Goal: Task Accomplishment & Management: Use online tool/utility

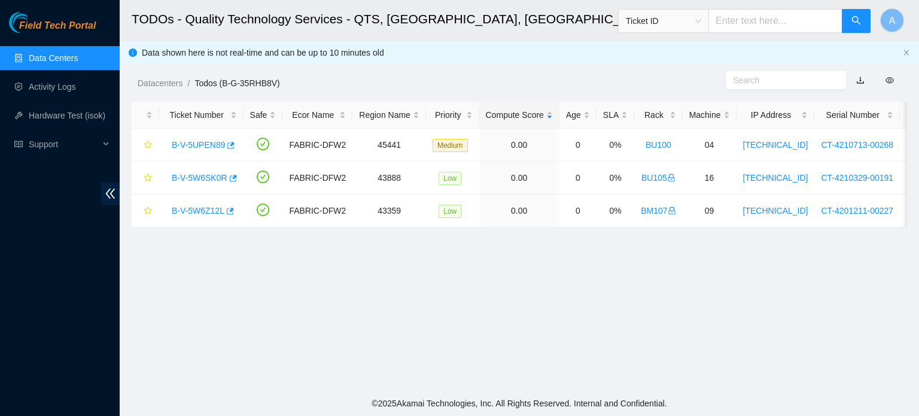
click at [67, 53] on link "Data Centers" at bounding box center [53, 58] width 49 height 10
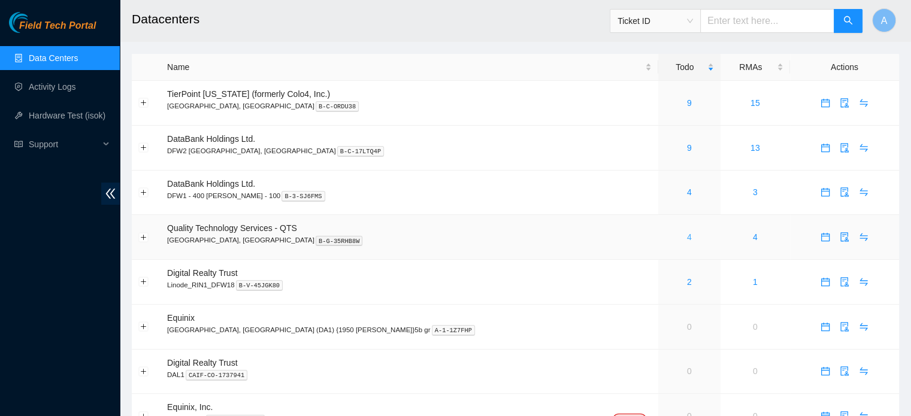
click at [687, 236] on link "4" at bounding box center [689, 237] width 5 height 10
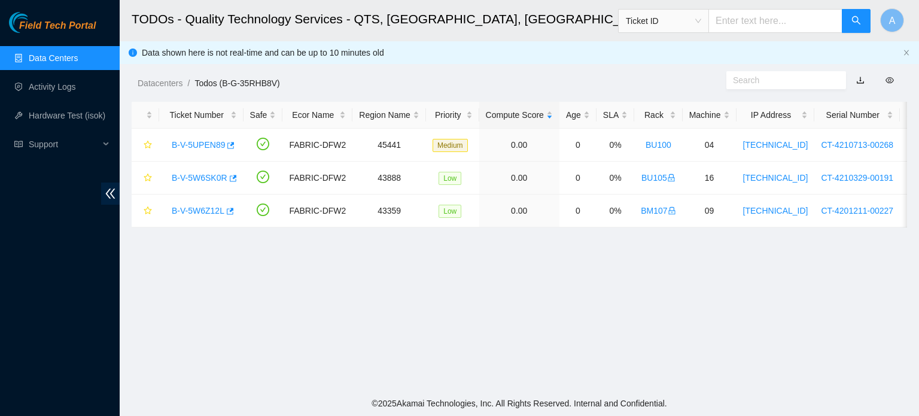
click at [37, 62] on link "Data Centers" at bounding box center [53, 58] width 49 height 10
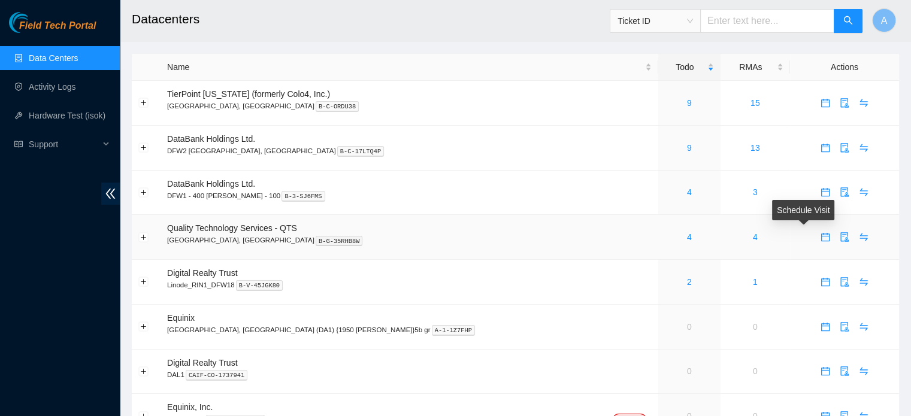
click at [820, 239] on icon "calendar" at bounding box center [825, 237] width 10 height 10
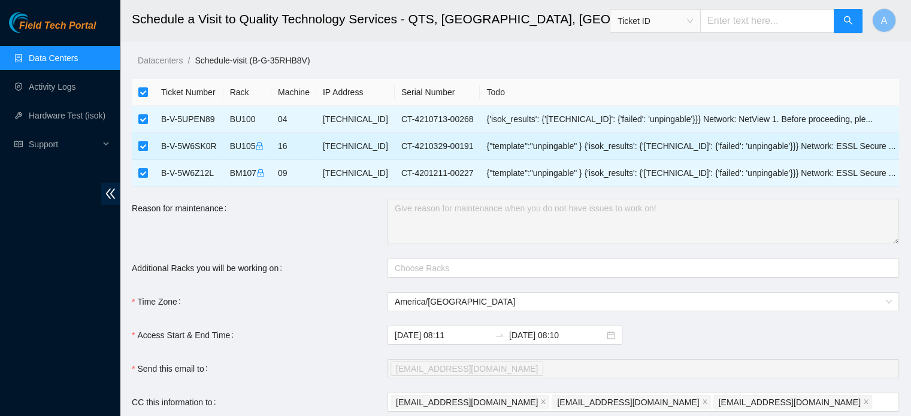
click at [139, 139] on label at bounding box center [143, 145] width 10 height 13
click at [139, 141] on input "checkbox" at bounding box center [143, 146] width 10 height 10
checkbox input "false"
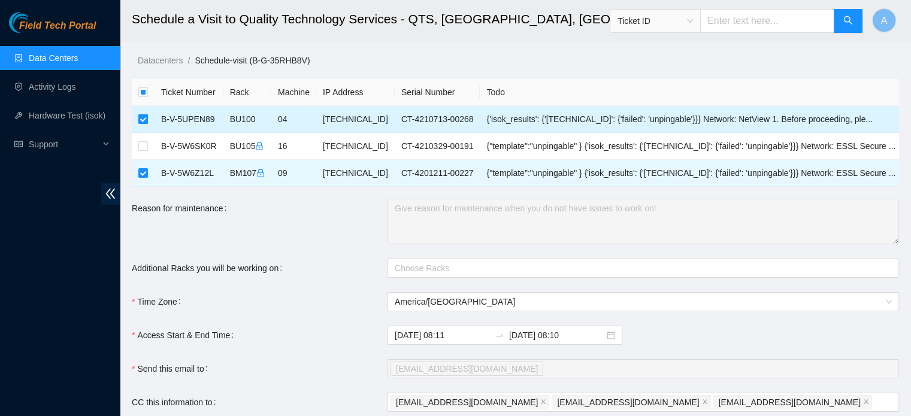
click at [140, 116] on input "checkbox" at bounding box center [143, 119] width 10 height 10
checkbox input "false"
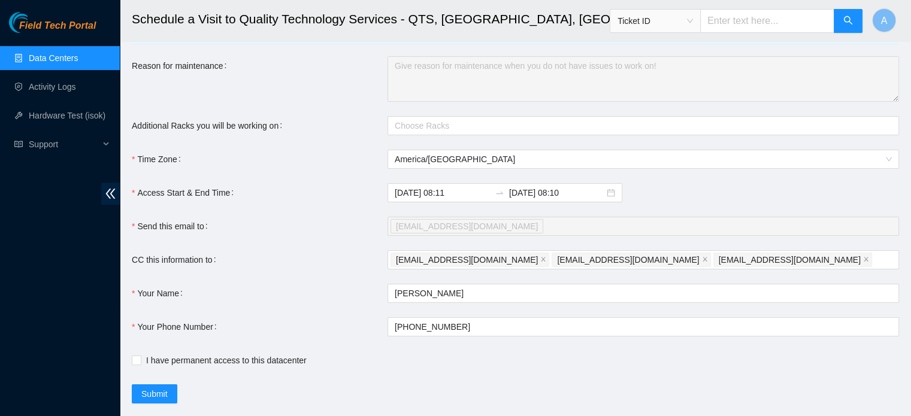
scroll to position [146, 0]
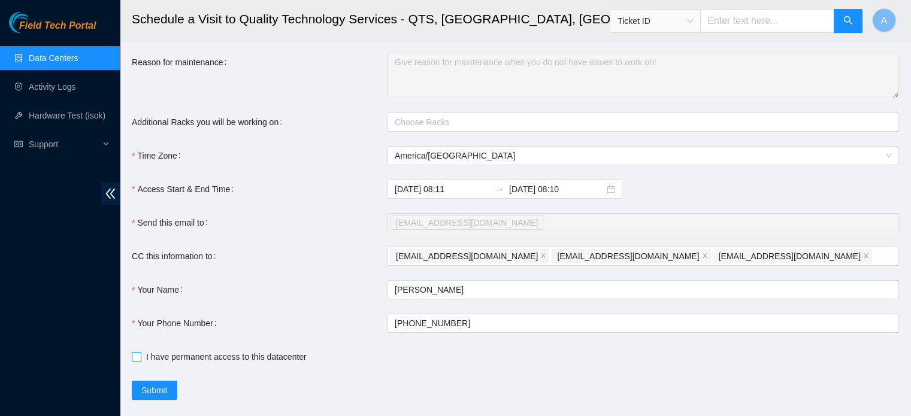
click at [166, 359] on span "I have permanent access to this datacenter" at bounding box center [226, 356] width 170 height 13
click at [140, 359] on input "I have permanent access to this datacenter" at bounding box center [136, 356] width 8 height 8
checkbox input "true"
click at [529, 189] on input "2025-09-25 08:10" at bounding box center [556, 189] width 95 height 13
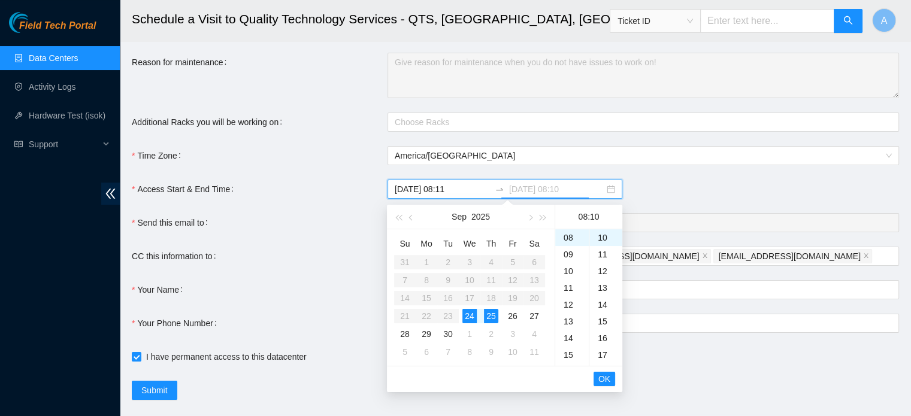
click at [473, 311] on div "24" at bounding box center [469, 316] width 14 height 14
click at [570, 234] on div "23" at bounding box center [572, 238] width 34 height 17
type input "2025-09-24 23:10"
click at [602, 376] on span "OK" at bounding box center [604, 378] width 12 height 13
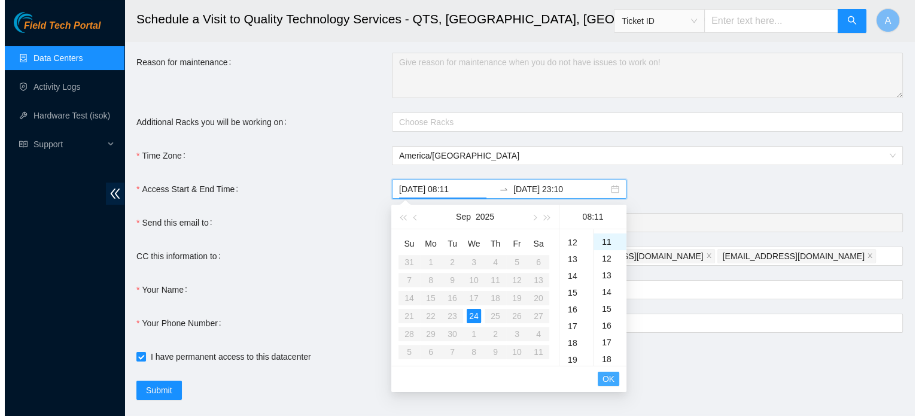
scroll to position [184, 0]
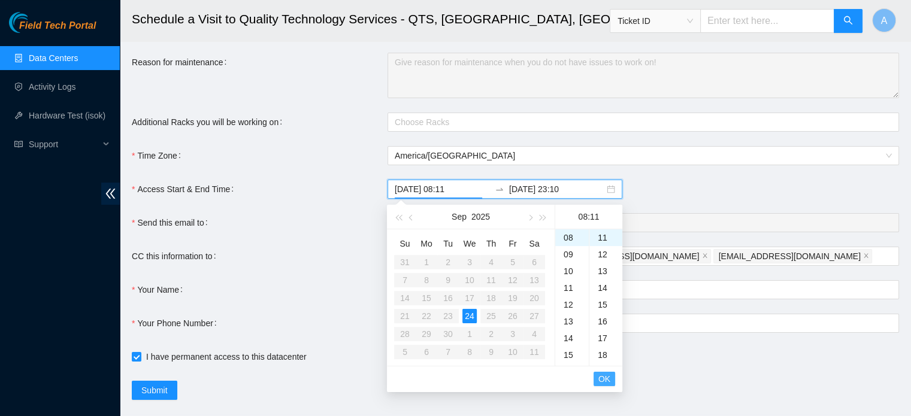
click at [602, 376] on span "OK" at bounding box center [604, 378] width 12 height 13
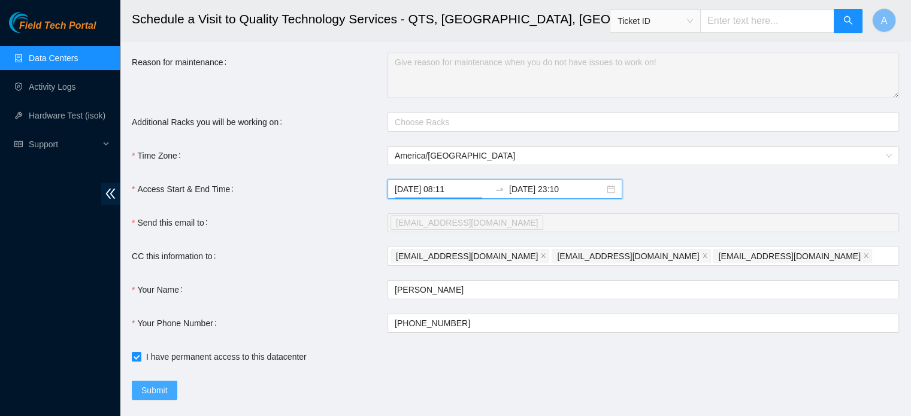
click at [172, 384] on button "Submit" at bounding box center [154, 390] width 45 height 19
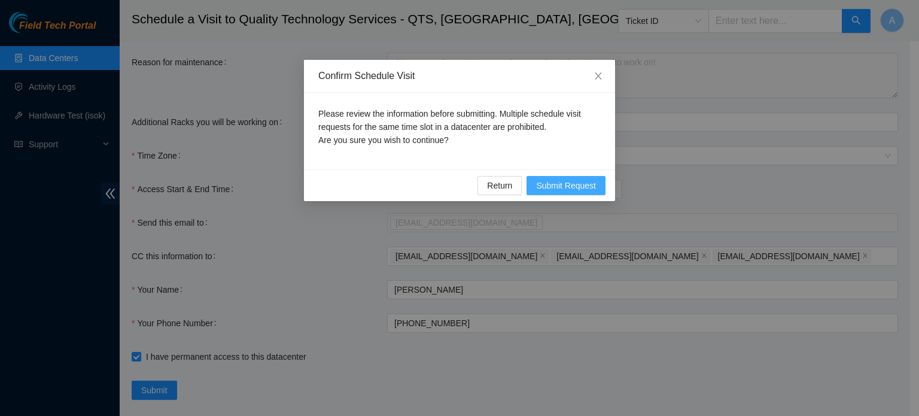
click at [575, 183] on span "Submit Request" at bounding box center [566, 185] width 60 height 13
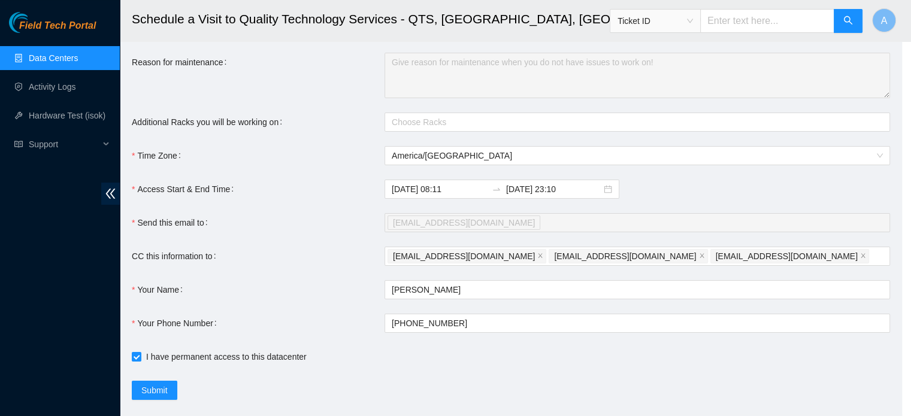
type input "2025-09-24 08:12"
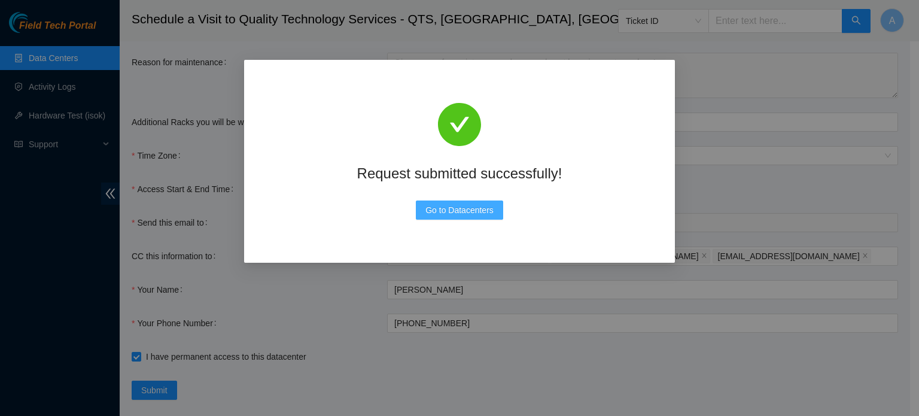
click at [484, 204] on span "Go to Datacenters" at bounding box center [460, 210] width 68 height 13
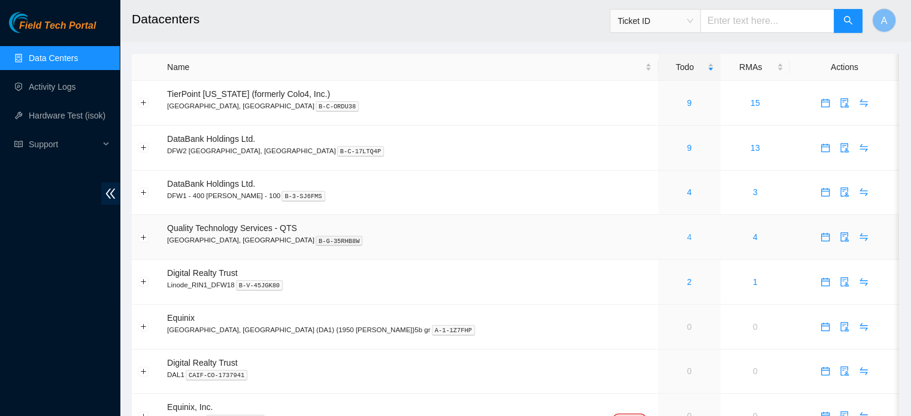
click at [687, 241] on link "4" at bounding box center [689, 237] width 5 height 10
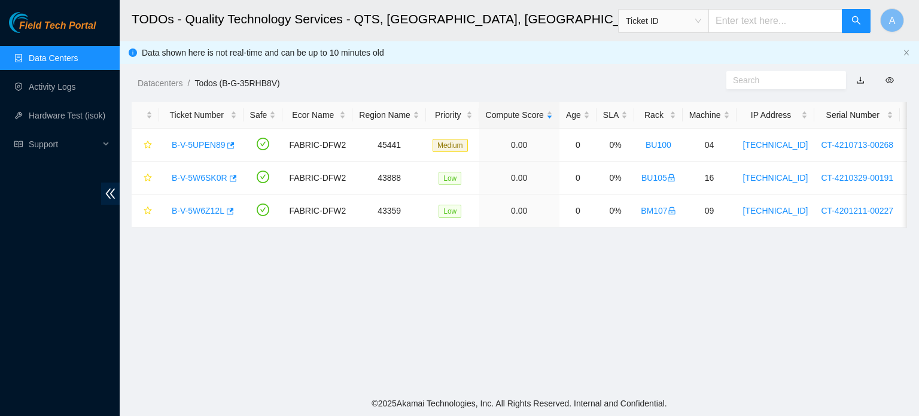
click at [40, 56] on link "Data Centers" at bounding box center [53, 58] width 49 height 10
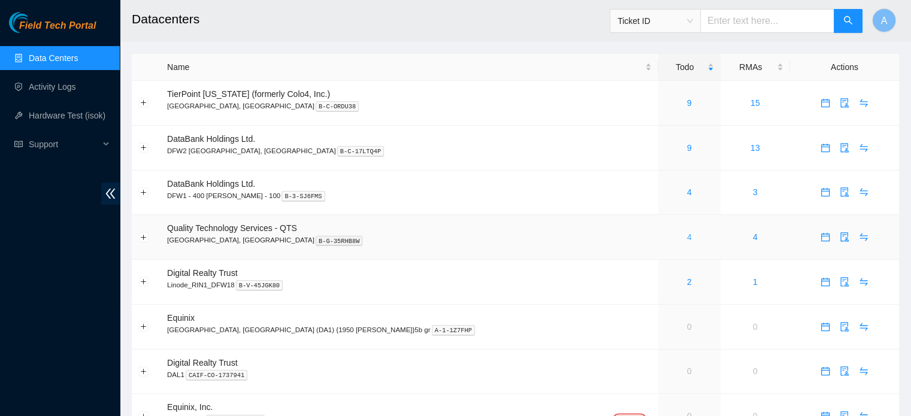
click at [687, 238] on link "4" at bounding box center [689, 237] width 5 height 10
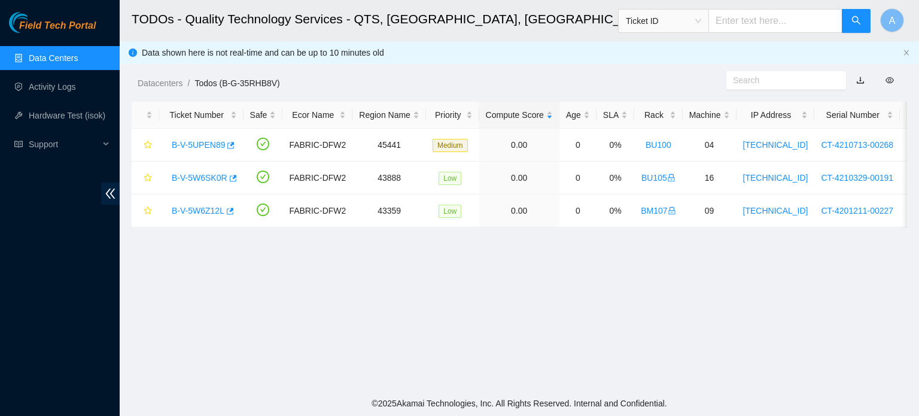
click at [78, 57] on link "Data Centers" at bounding box center [53, 58] width 49 height 10
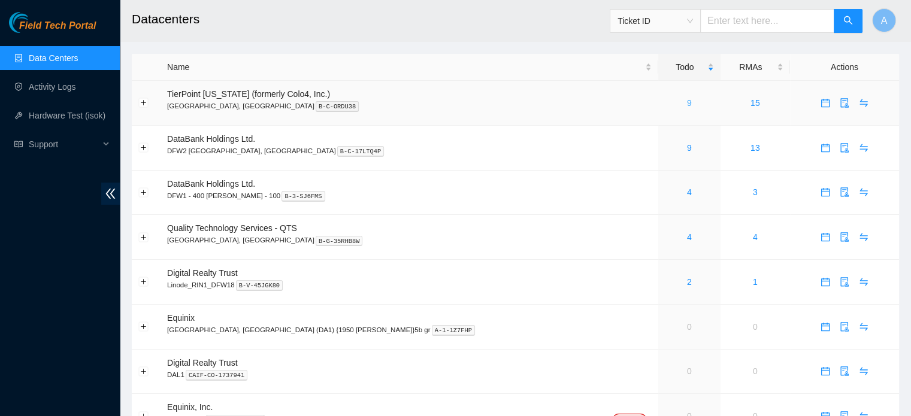
click at [687, 104] on link "9" at bounding box center [689, 103] width 5 height 10
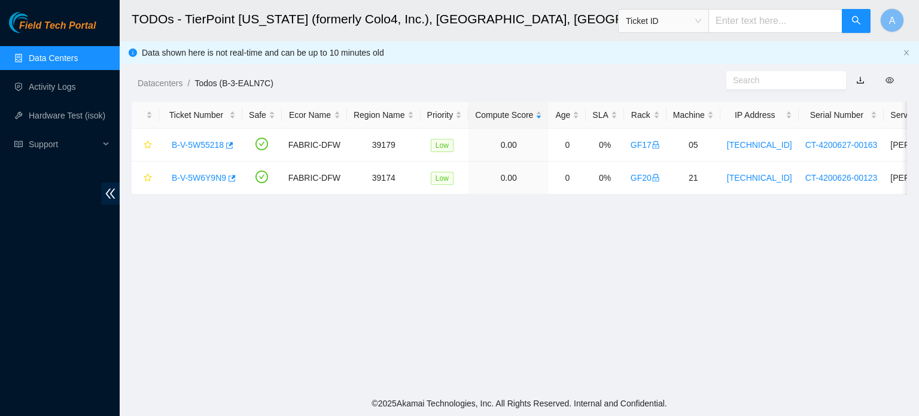
click at [52, 53] on link "Data Centers" at bounding box center [53, 58] width 49 height 10
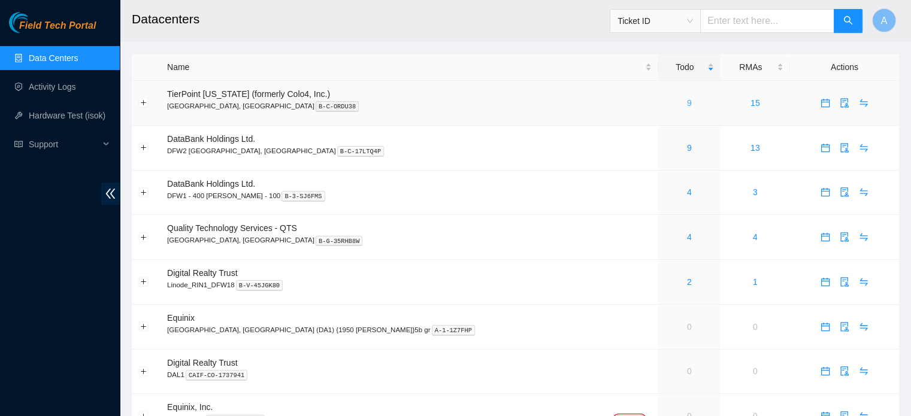
click at [687, 102] on link "9" at bounding box center [689, 103] width 5 height 10
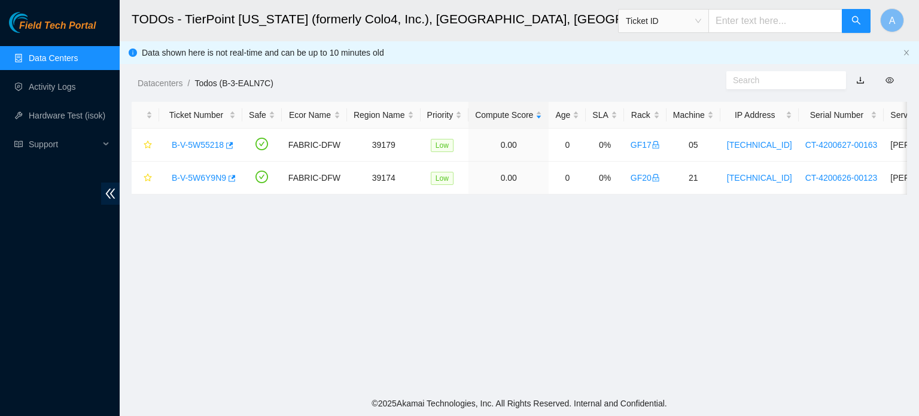
click at [48, 55] on link "Data Centers" at bounding box center [53, 58] width 49 height 10
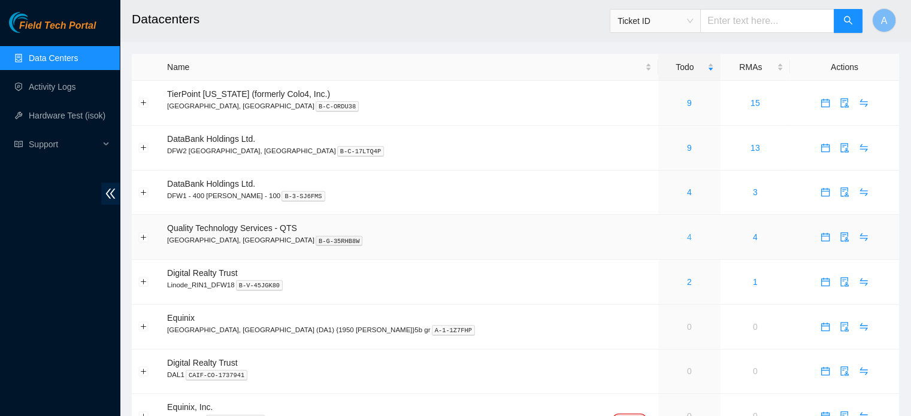
click at [687, 238] on link "4" at bounding box center [689, 237] width 5 height 10
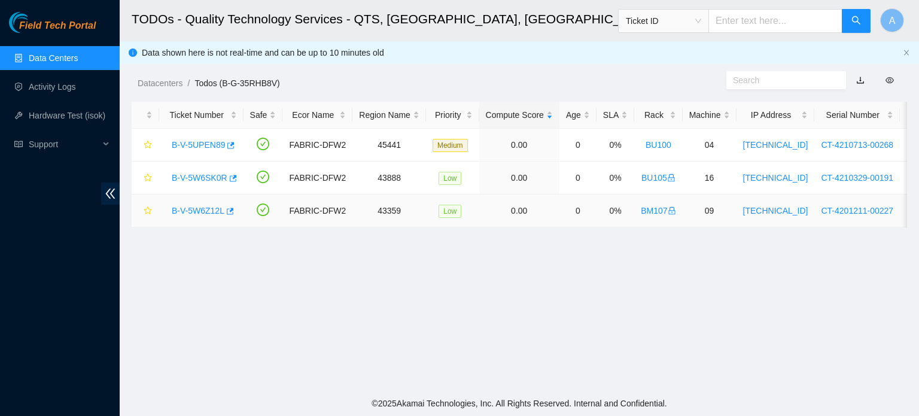
click at [177, 211] on link "B-V-5W6Z12L" at bounding box center [198, 211] width 53 height 10
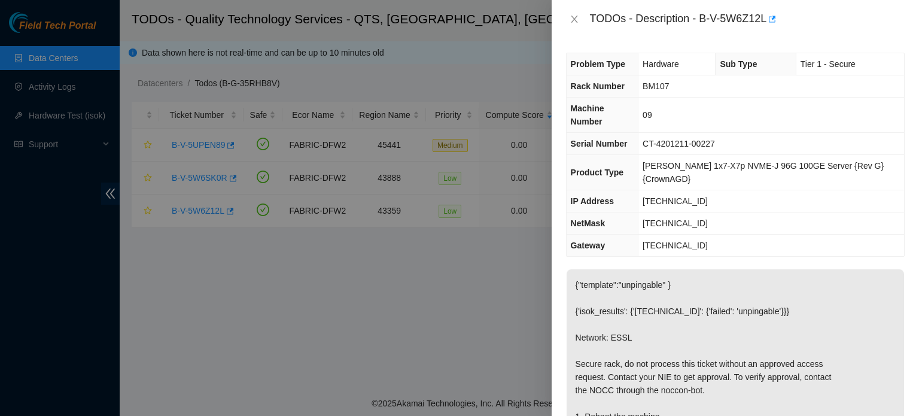
click at [111, 180] on div at bounding box center [459, 208] width 919 height 416
click at [582, 22] on button "Close" at bounding box center [574, 19] width 17 height 11
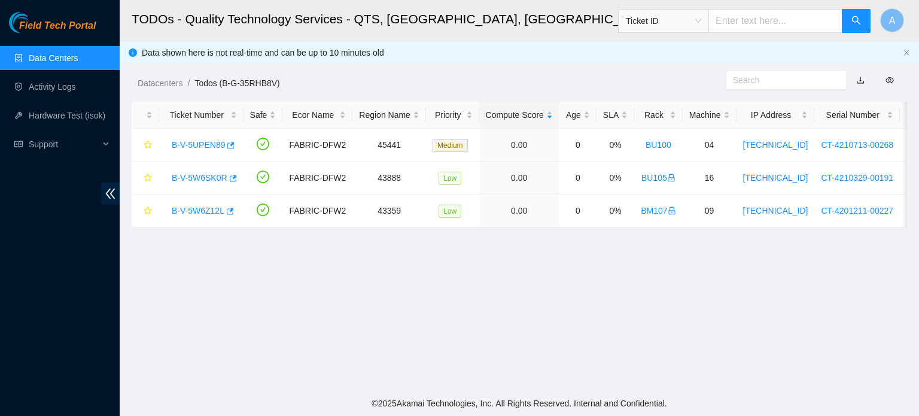
click at [57, 55] on link "Data Centers" at bounding box center [53, 58] width 49 height 10
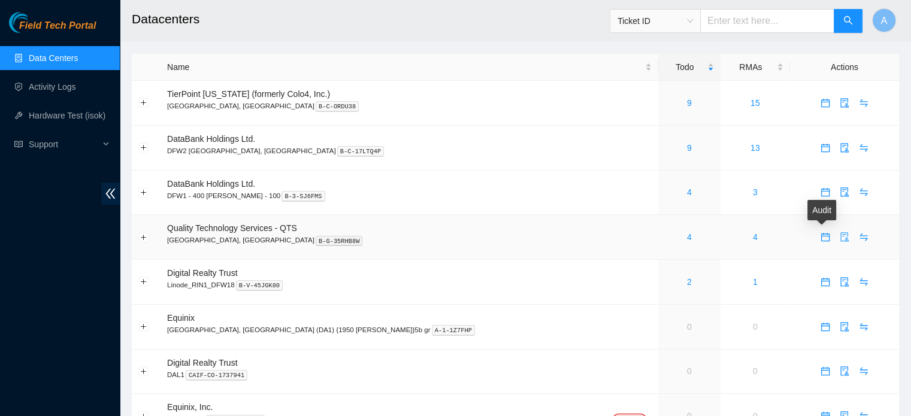
click at [840, 236] on icon "audit" at bounding box center [844, 237] width 8 height 10
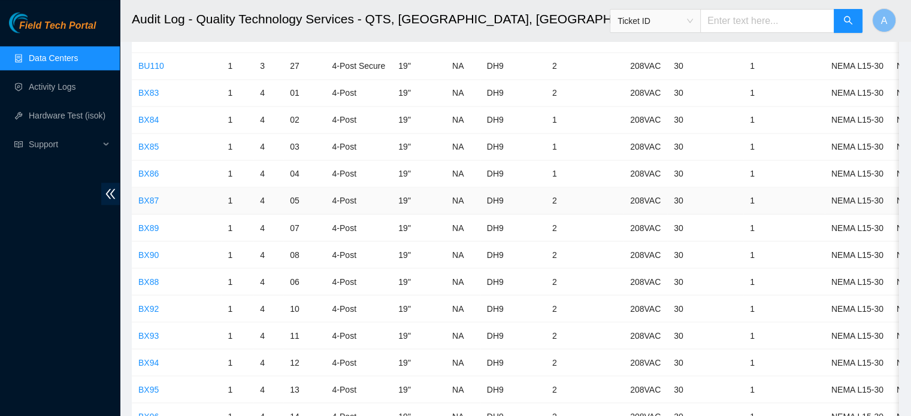
scroll to position [2046, 0]
click at [150, 89] on link "BX83" at bounding box center [148, 94] width 20 height 10
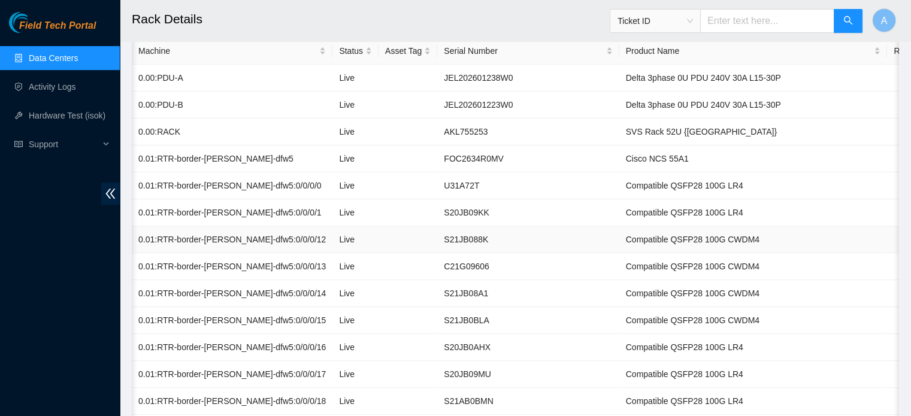
scroll to position [0, 1]
click at [65, 63] on link "Data Centers" at bounding box center [53, 58] width 49 height 10
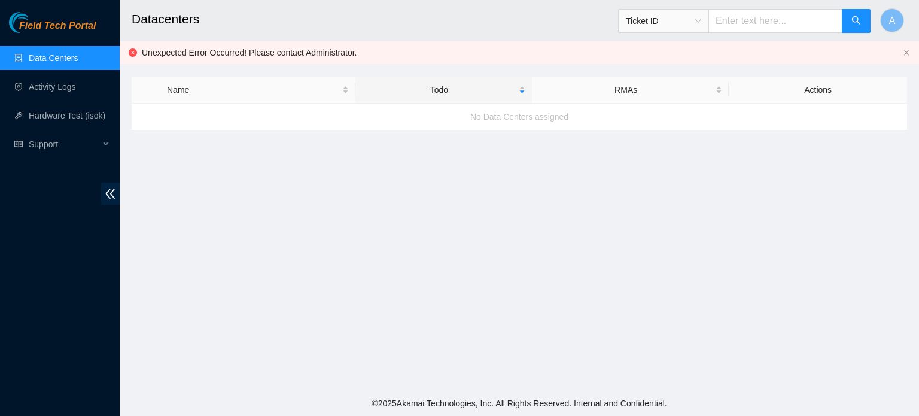
click at [66, 72] on ul "Data Centers Activity Logs Hardware Test (isok) Support" at bounding box center [60, 101] width 120 height 115
click at [55, 61] on link "Data Centers" at bounding box center [53, 58] width 49 height 10
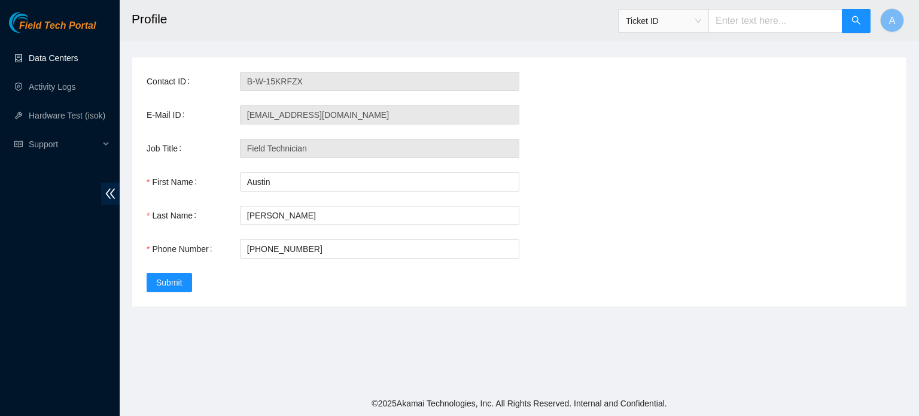
click at [78, 53] on link "Data Centers" at bounding box center [53, 58] width 49 height 10
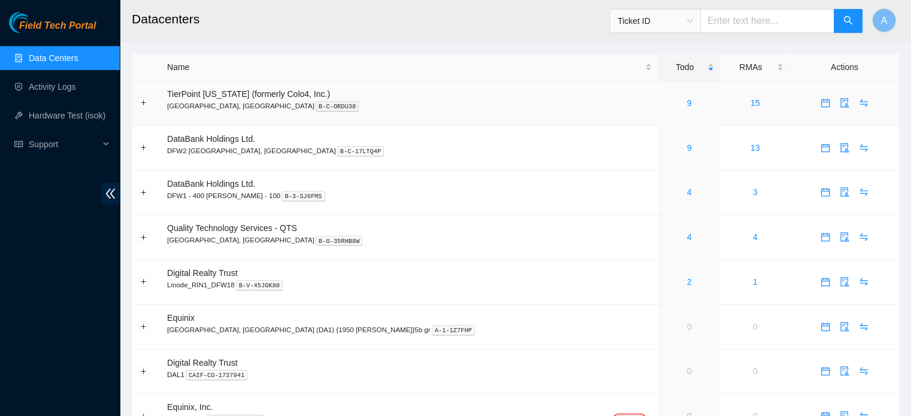
click at [664, 107] on div "9" at bounding box center [688, 102] width 49 height 13
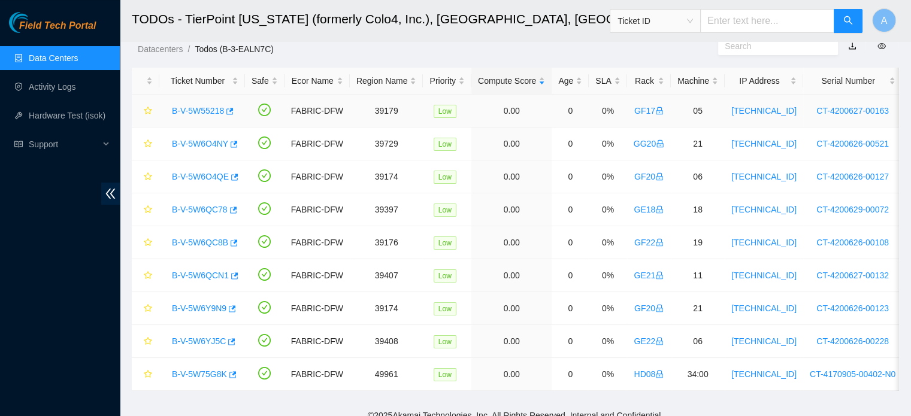
scroll to position [22, 0]
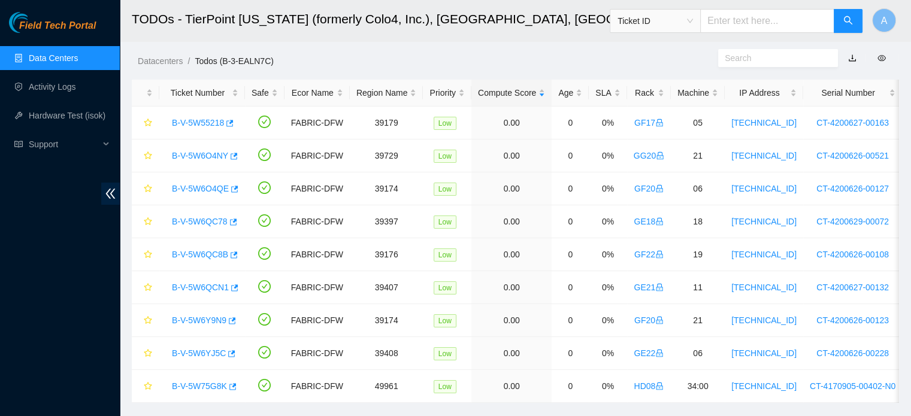
click at [59, 56] on link "Data Centers" at bounding box center [53, 58] width 49 height 10
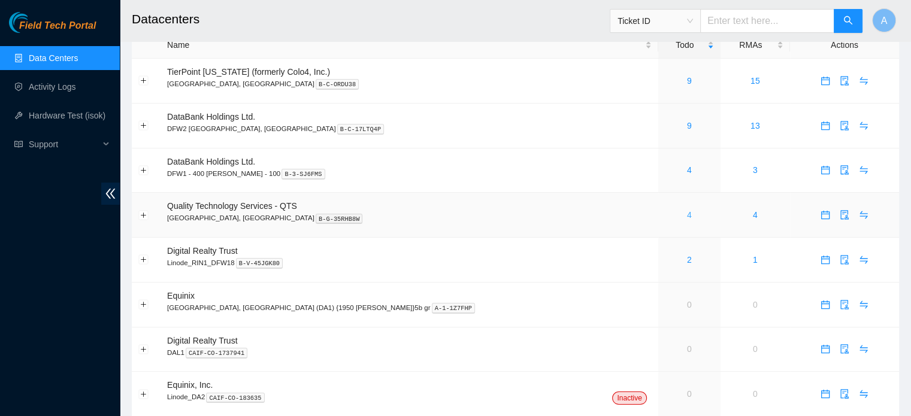
click at [687, 218] on link "4" at bounding box center [689, 215] width 5 height 10
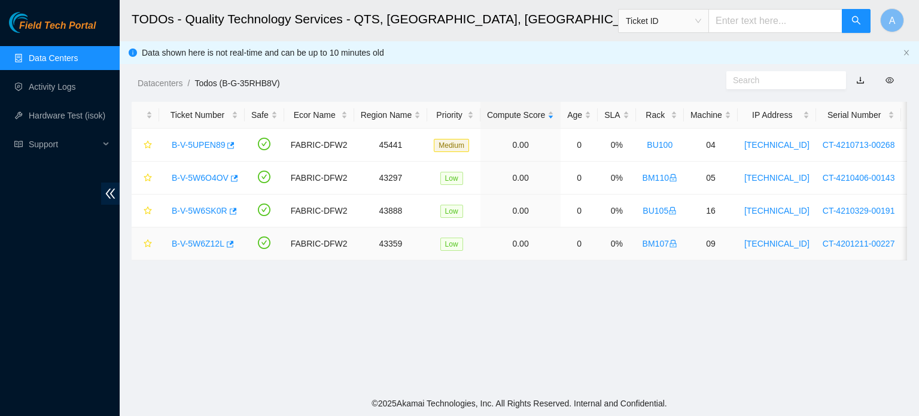
click at [205, 241] on link "B-V-5W6Z12L" at bounding box center [198, 244] width 53 height 10
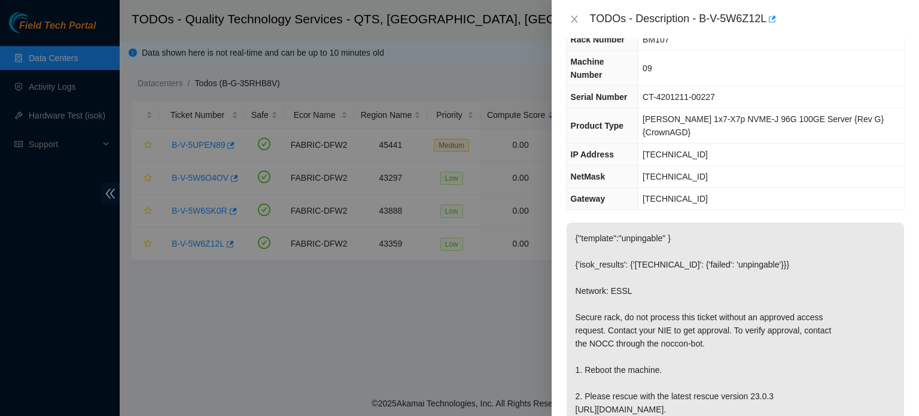
scroll to position [80, 0]
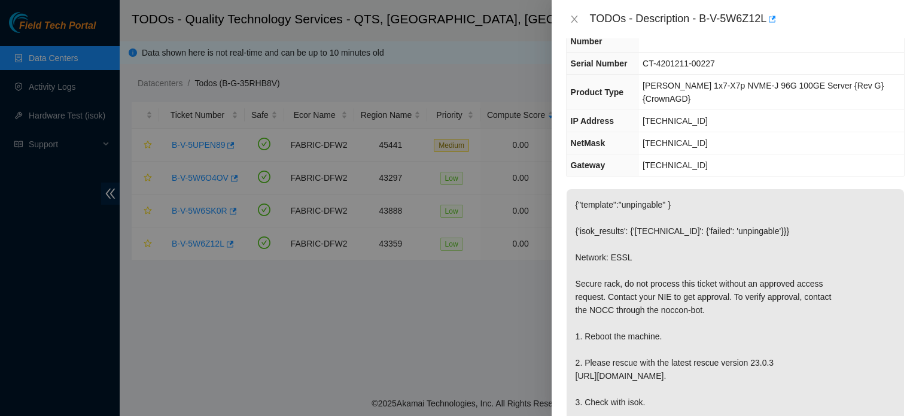
click at [726, 154] on div "Problem Type Hardware Sub Type Tier 1 - Secure Rack Number BM107 Machine Number…" at bounding box center [736, 227] width 368 height 378
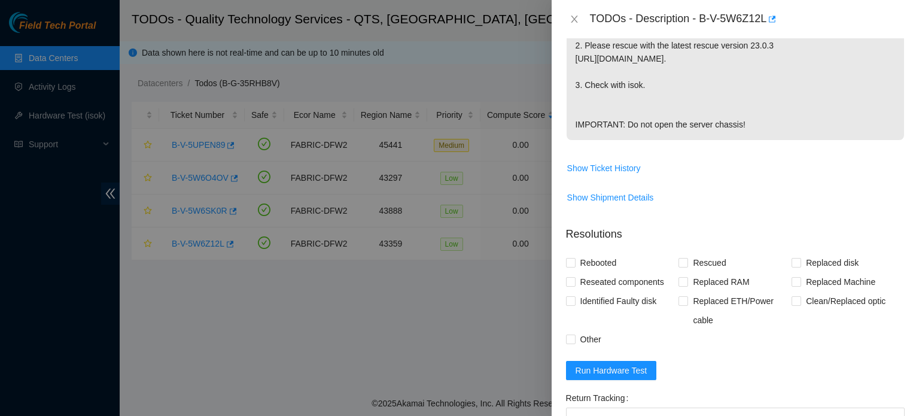
scroll to position [457, 0]
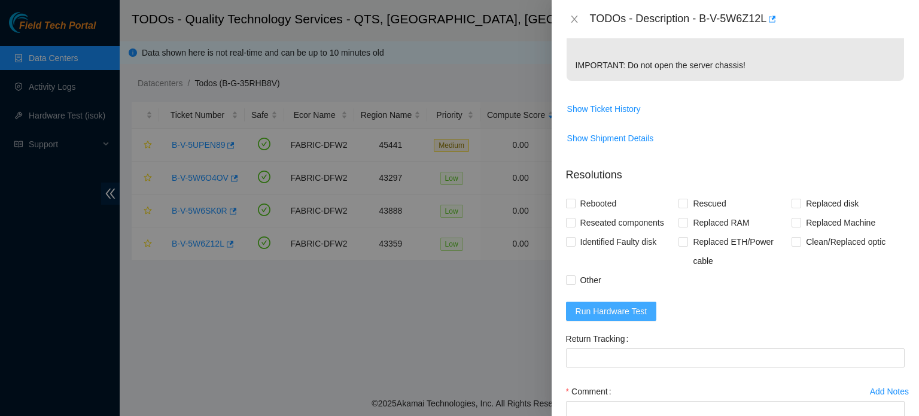
click at [623, 308] on span "Run Hardware Test" at bounding box center [612, 311] width 72 height 13
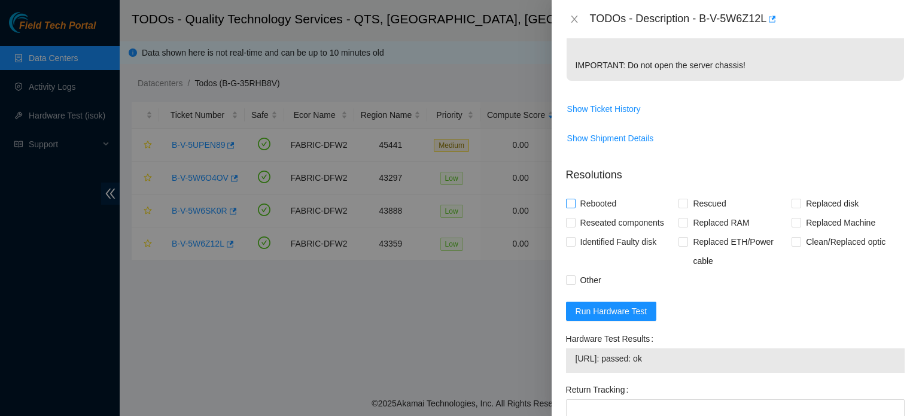
click at [599, 202] on span "Rebooted" at bounding box center [599, 203] width 46 height 19
click at [575, 202] on input "Rebooted" at bounding box center [570, 203] width 8 height 8
checkbox input "true"
click at [693, 198] on span "Rescued" at bounding box center [709, 203] width 43 height 19
click at [687, 199] on input "Rescued" at bounding box center [683, 203] width 8 height 8
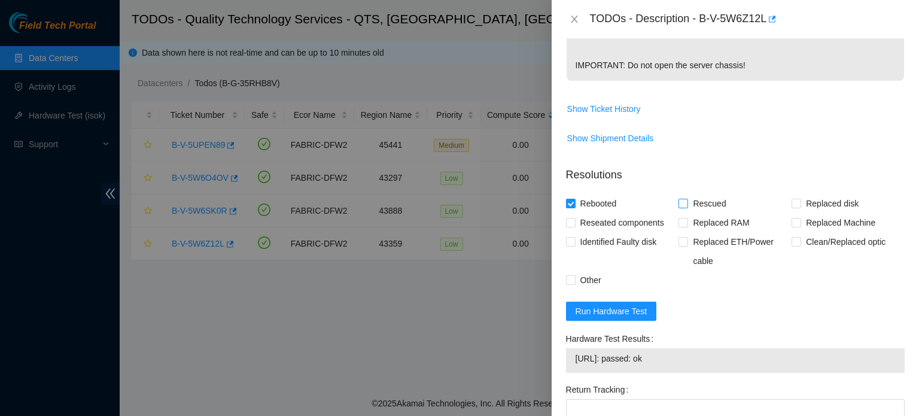
checkbox input "true"
click at [591, 286] on span "Other" at bounding box center [591, 280] width 31 height 19
click at [575, 284] on input "Other" at bounding box center [570, 279] width 8 height 8
checkbox input "true"
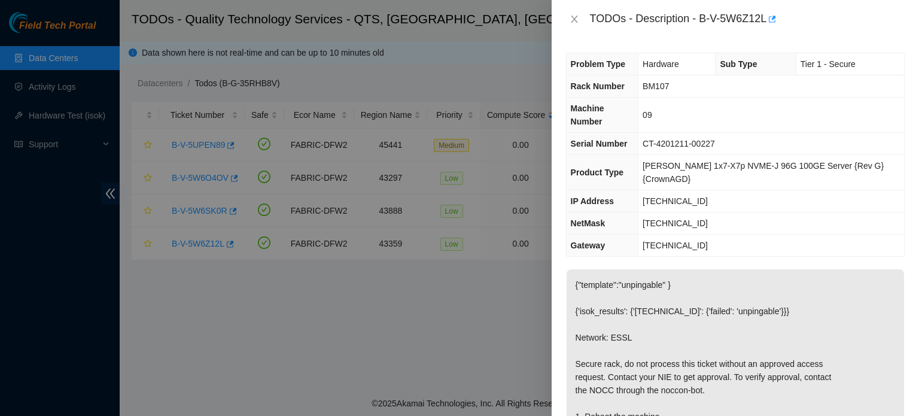
scroll to position [606, 0]
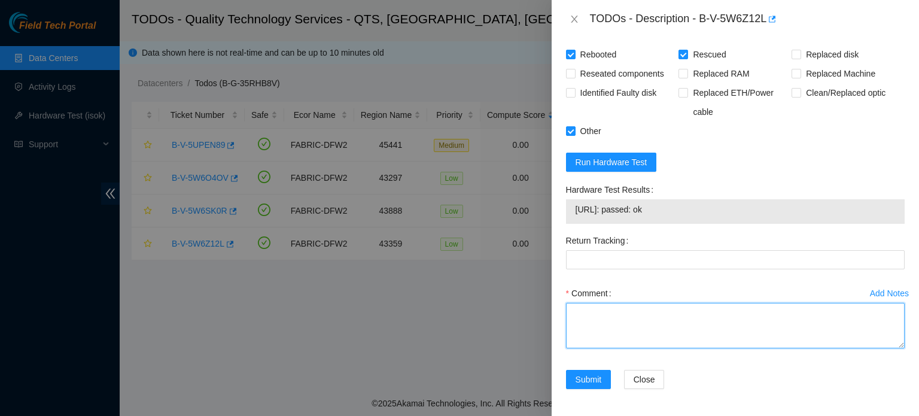
click at [612, 314] on textarea "Comment" at bounding box center [735, 325] width 339 height 45
type textarea "r"
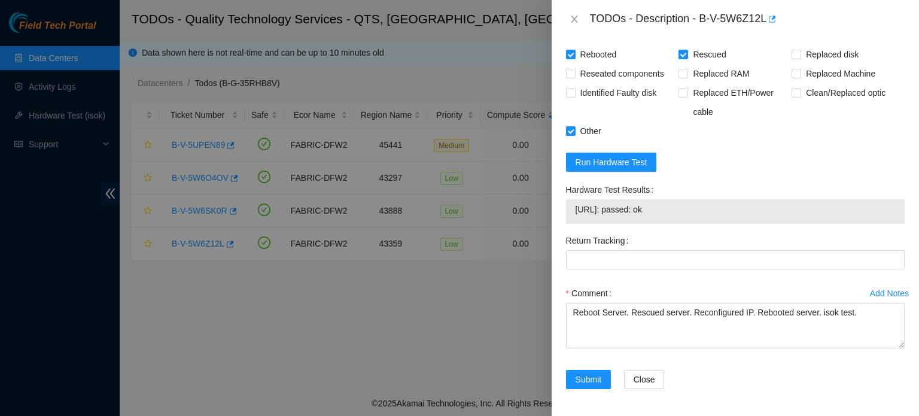
drag, startPoint x: 575, startPoint y: 208, endPoint x: 673, endPoint y: 210, distance: 98.2
click at [673, 210] on td "23.196.12.140: passed: ok" at bounding box center [735, 211] width 321 height 19
copy span "23.196.12.140: passed: ok"
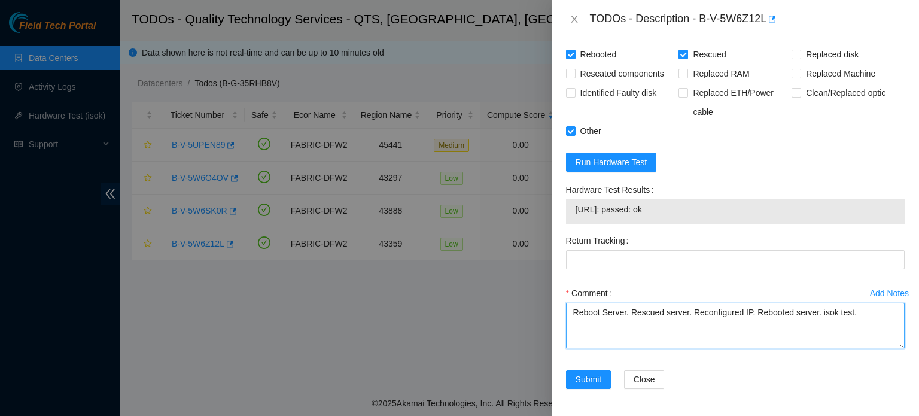
click at [855, 313] on textarea "Reboot Server. Rescued server. Reconfigured IP. Rebooted server. isok test." at bounding box center [735, 325] width 339 height 45
paste textarea "23.196.12.140: passed: ok"
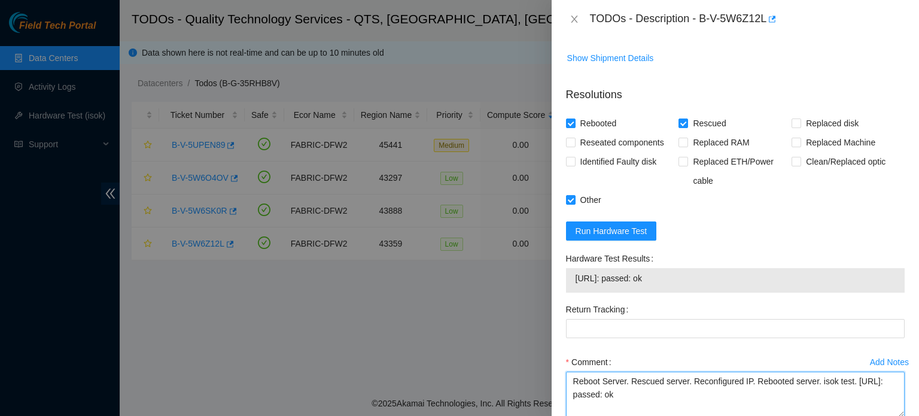
scroll to position [531, 0]
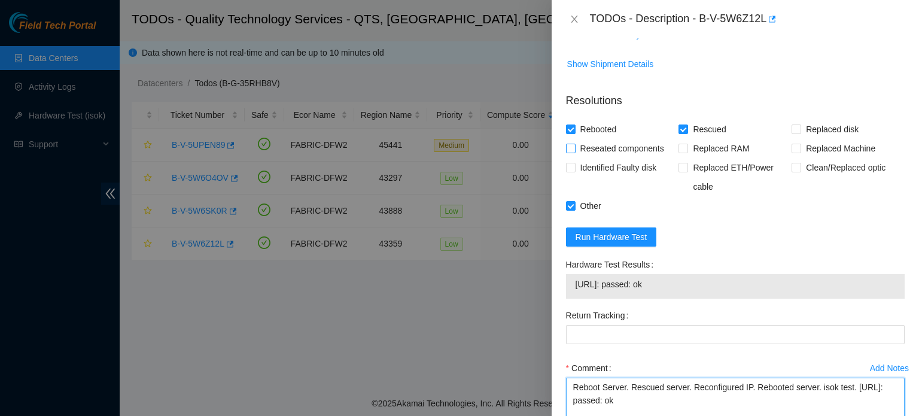
type textarea "Reboot Server. Rescued server. Reconfigured IP. Rebooted server. isok test. 23.…"
click at [632, 150] on span "Reseated components" at bounding box center [622, 148] width 93 height 19
click at [575, 150] on input "Reseated components" at bounding box center [570, 148] width 8 height 8
checkbox input "true"
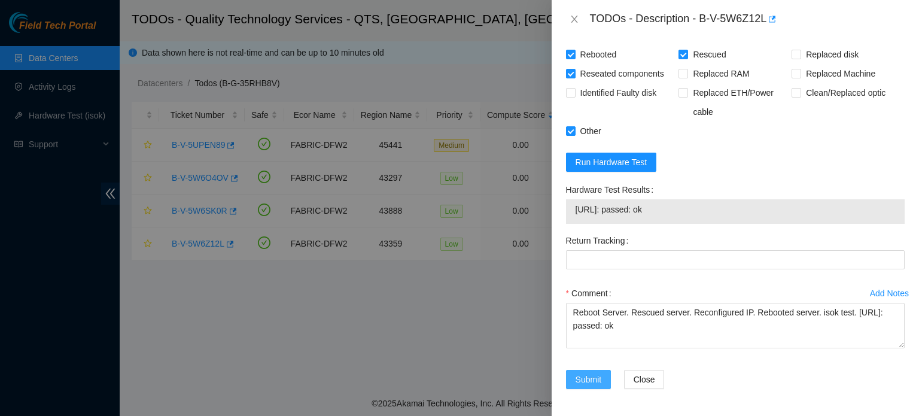
click at [582, 377] on span "Submit" at bounding box center [589, 379] width 26 height 13
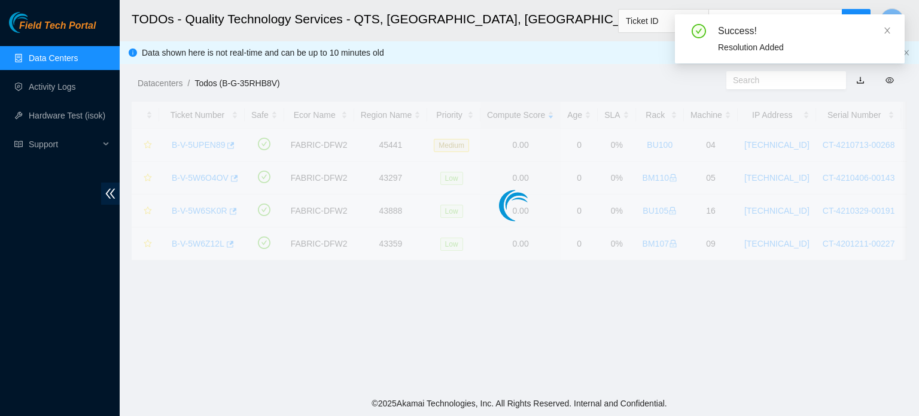
scroll to position [328, 0]
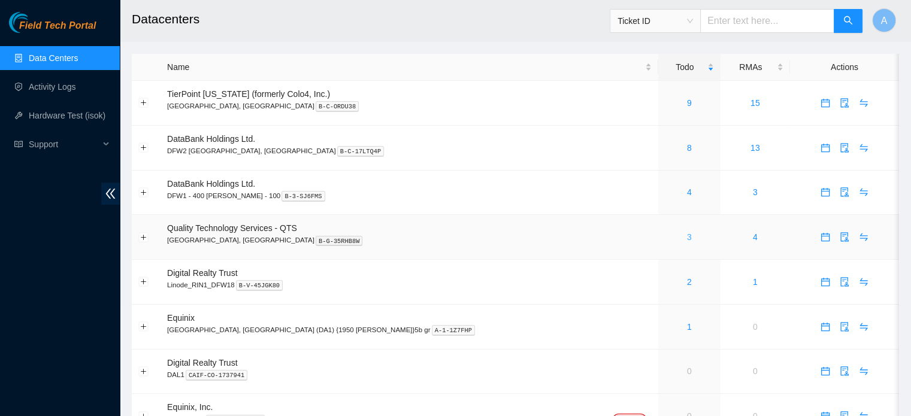
click at [687, 237] on link "3" at bounding box center [689, 237] width 5 height 10
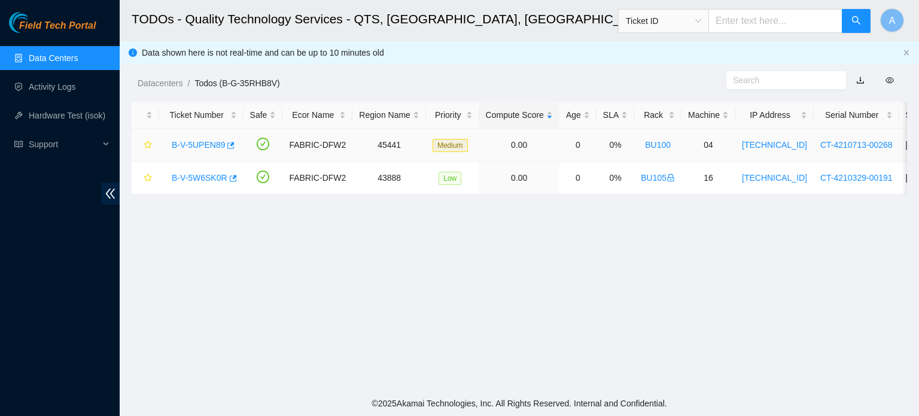
click at [199, 148] on link "B-V-5UPEN89" at bounding box center [198, 145] width 53 height 10
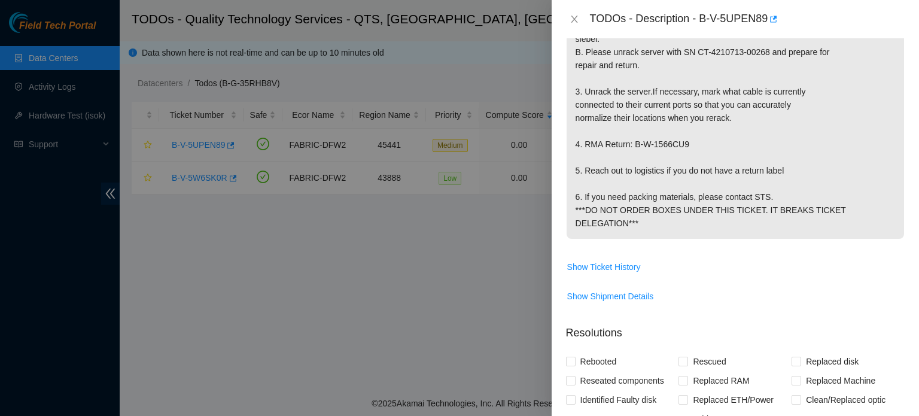
scroll to position [294, 0]
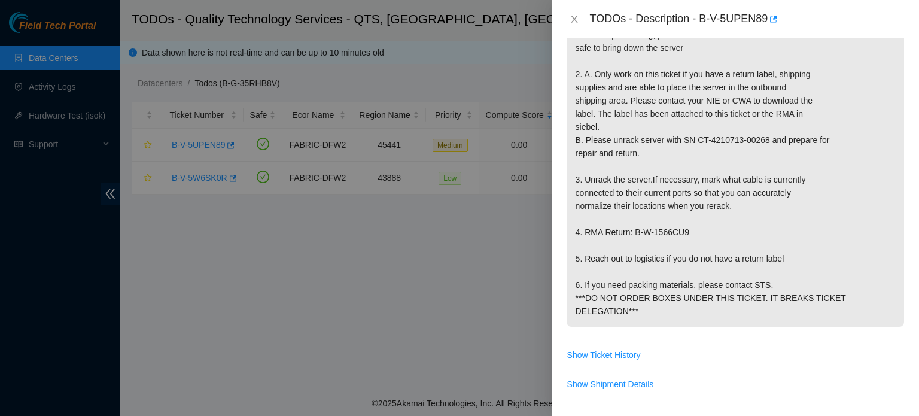
click at [369, 82] on div at bounding box center [459, 208] width 919 height 416
click at [570, 14] on icon "close" at bounding box center [575, 19] width 10 height 10
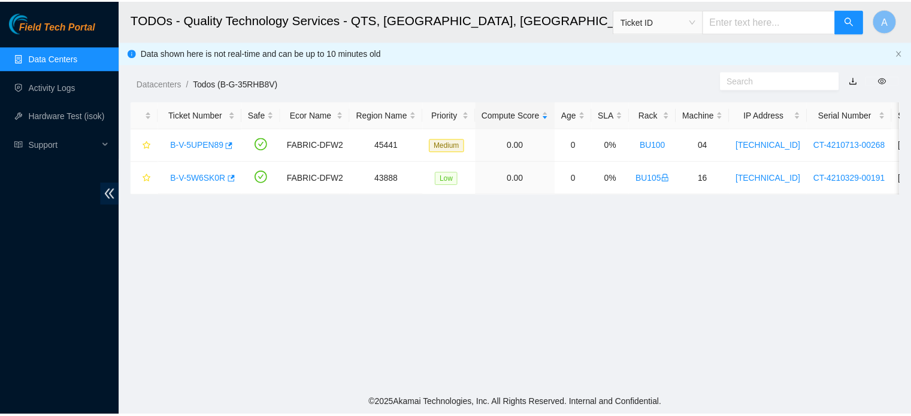
scroll to position [307, 0]
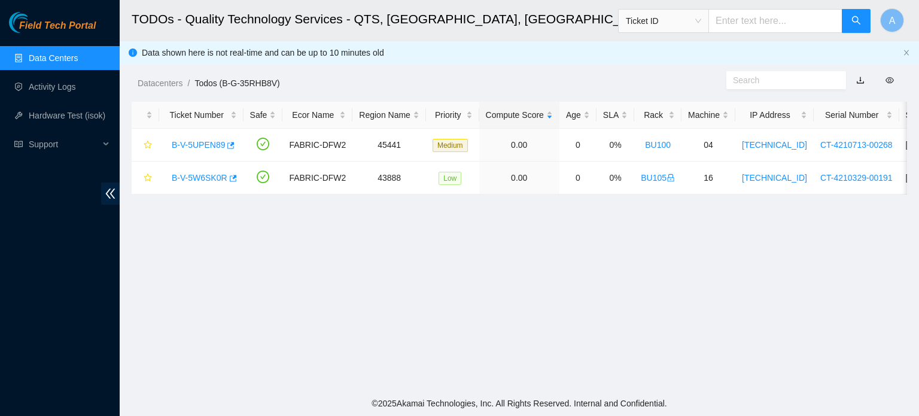
click at [63, 63] on link "Data Centers" at bounding box center [53, 58] width 49 height 10
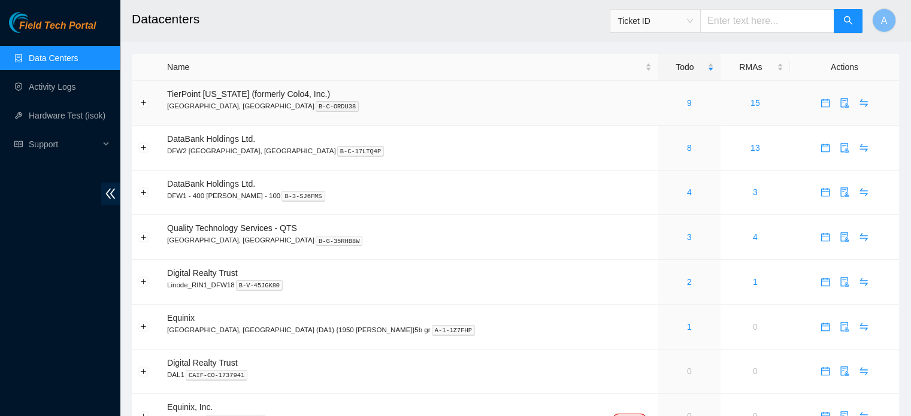
click at [664, 102] on div "9" at bounding box center [688, 102] width 49 height 13
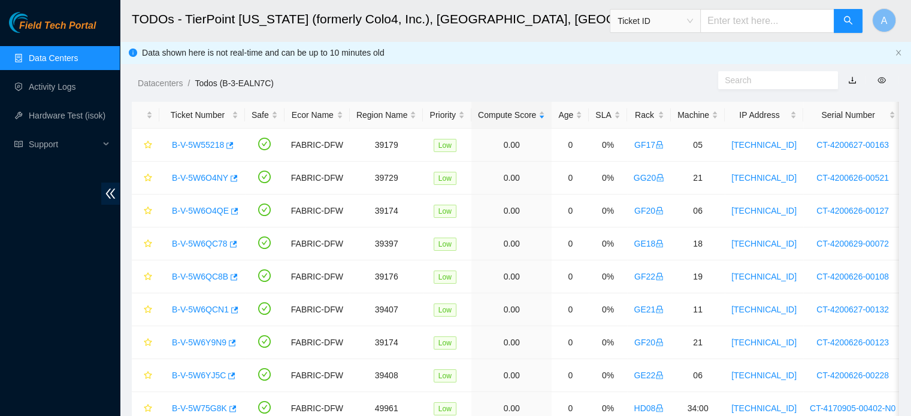
scroll to position [54, 0]
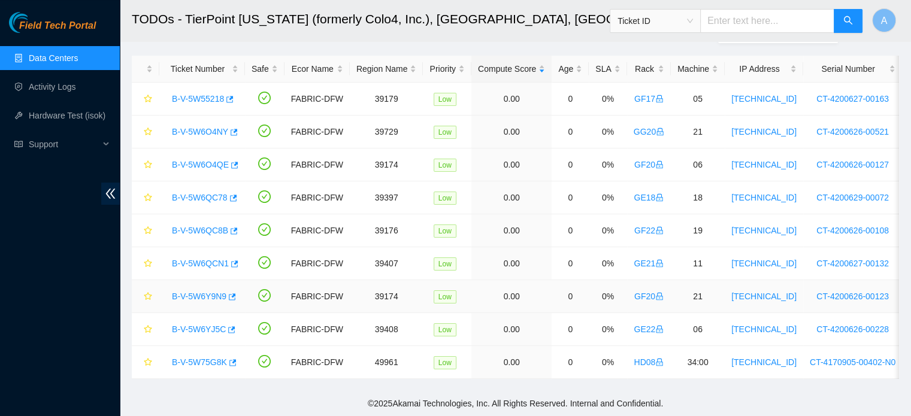
drag, startPoint x: 606, startPoint y: 102, endPoint x: 663, endPoint y: 301, distance: 206.1
click at [663, 301] on tbody "B-V-5W55218 FABRIC-DFW 39179 Low 0.00 0 0% GF17 05 [TECHNICAL_ID] CT-4200627-00…" at bounding box center [668, 231] width 1072 height 296
click at [663, 301] on td "GF20" at bounding box center [649, 296] width 44 height 33
